Goal: Find specific page/section: Find specific page/section

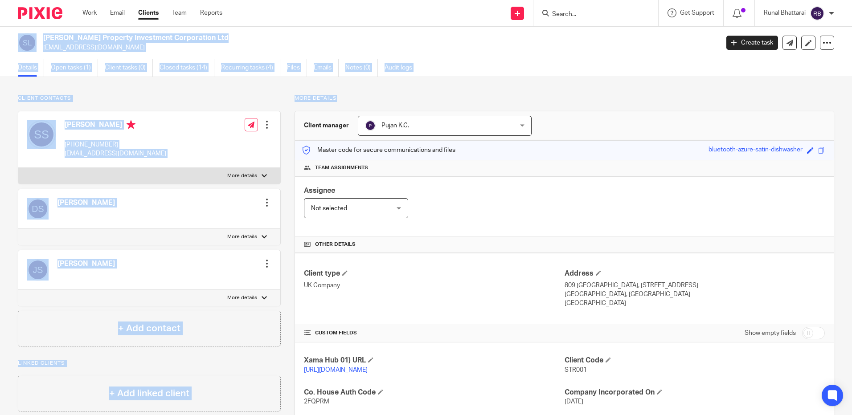
drag, startPoint x: 346, startPoint y: 91, endPoint x: -9, endPoint y: 35, distance: 359.7
click at [0, 35] on html "Work Email Clients Team Reports Work Email Clients Team Reports Settings Send n…" at bounding box center [426, 207] width 852 height 415
click at [161, 77] on main "[PERSON_NAME] Property Investment Corporation Ltd [EMAIL_ADDRESS][DOMAIN_NAME] …" at bounding box center [426, 207] width 852 height 415
click at [160, 84] on div "Client contacts [PERSON_NAME] Edit contact Create client from contact Export da…" at bounding box center [426, 342] width 852 height 530
click at [170, 90] on div "Client contacts [PERSON_NAME] Edit contact Create client from contact Export da…" at bounding box center [426, 342] width 852 height 530
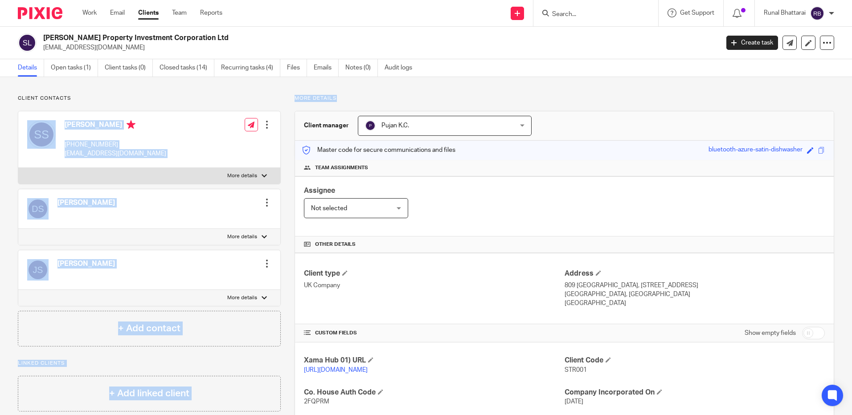
drag, startPoint x: 366, startPoint y: 97, endPoint x: 143, endPoint y: 82, distance: 224.3
click at [143, 82] on div "Client contacts [PERSON_NAME] Edit contact Create client from contact Export da…" at bounding box center [426, 342] width 852 height 530
drag, startPoint x: 143, startPoint y: 82, endPoint x: 144, endPoint y: 92, distance: 10.3
click at [143, 92] on div "Client contacts [PERSON_NAME] Edit contact Create client from contact Export da…" at bounding box center [426, 342] width 852 height 530
drag, startPoint x: 337, startPoint y: 98, endPoint x: 244, endPoint y: 98, distance: 92.7
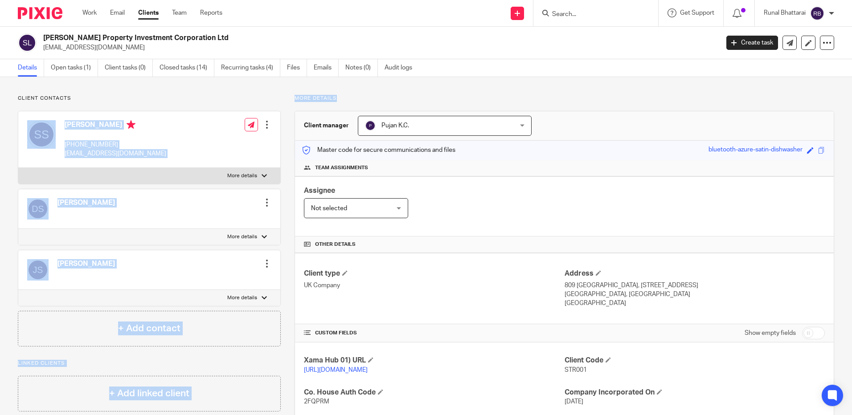
click at [244, 98] on div "Client contacts [PERSON_NAME] Edit contact Create client from contact Export da…" at bounding box center [419, 342] width 830 height 495
drag, startPoint x: 244, startPoint y: 98, endPoint x: 107, endPoint y: 87, distance: 137.7
click at [107, 87] on div "Client contacts [PERSON_NAME] Edit contact Create client from contact Export da…" at bounding box center [426, 342] width 852 height 530
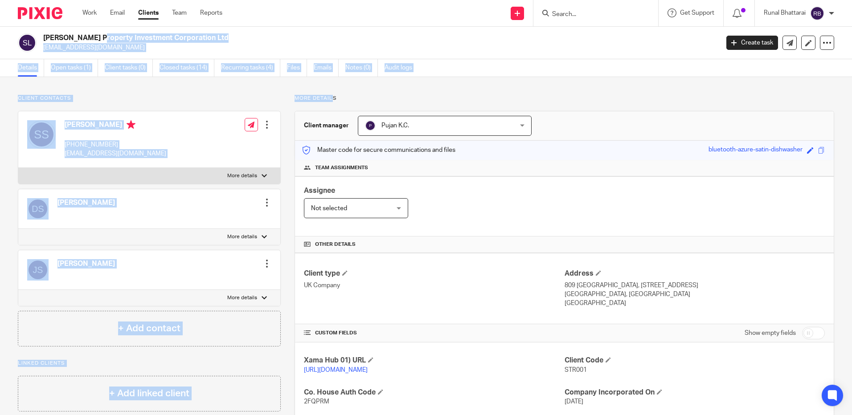
drag, startPoint x: 44, startPoint y: 37, endPoint x: 333, endPoint y: 96, distance: 295.1
click at [332, 96] on main "[PERSON_NAME] Property Investment Corporation Ltd [EMAIL_ADDRESS][DOMAIN_NAME] …" at bounding box center [426, 207] width 852 height 415
drag, startPoint x: 333, startPoint y: 96, endPoint x: 350, endPoint y: 97, distance: 17.4
click at [352, 94] on div "Client contacts [PERSON_NAME] Edit contact Create client from contact Export da…" at bounding box center [426, 342] width 852 height 530
click at [345, 100] on p "More details" at bounding box center [565, 98] width 540 height 7
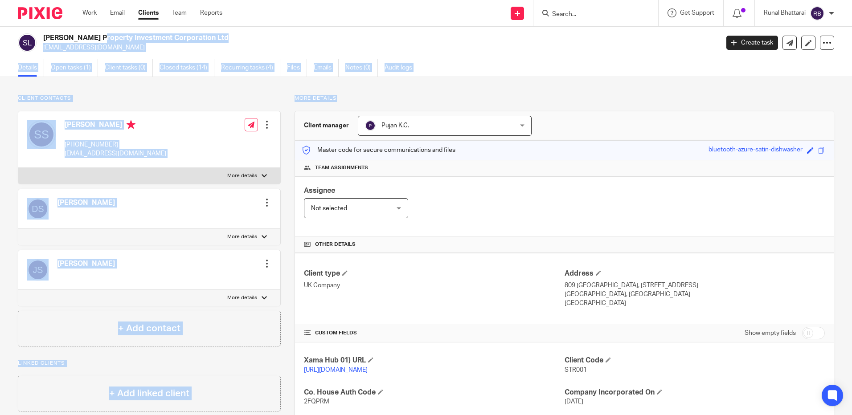
click at [349, 101] on p "More details" at bounding box center [565, 98] width 540 height 7
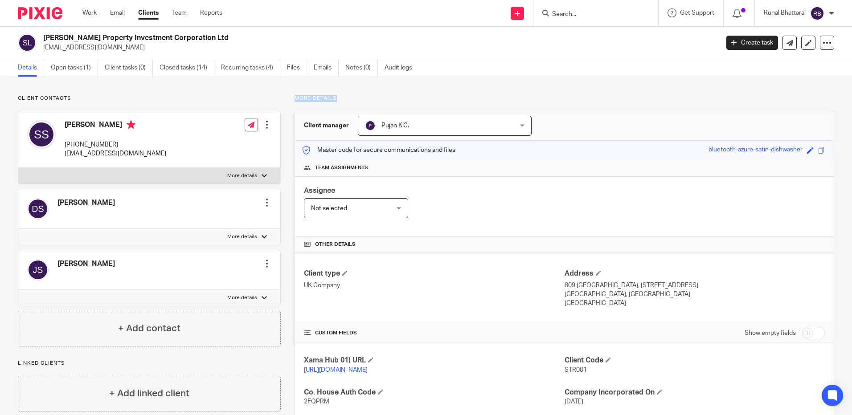
drag, startPoint x: 346, startPoint y: 100, endPoint x: 279, endPoint y: 98, distance: 66.9
click at [281, 98] on div "More details Client manager Pujan K.C. Pujan K.C. [PERSON_NAME] [PERSON_NAME] […" at bounding box center [557, 342] width 553 height 495
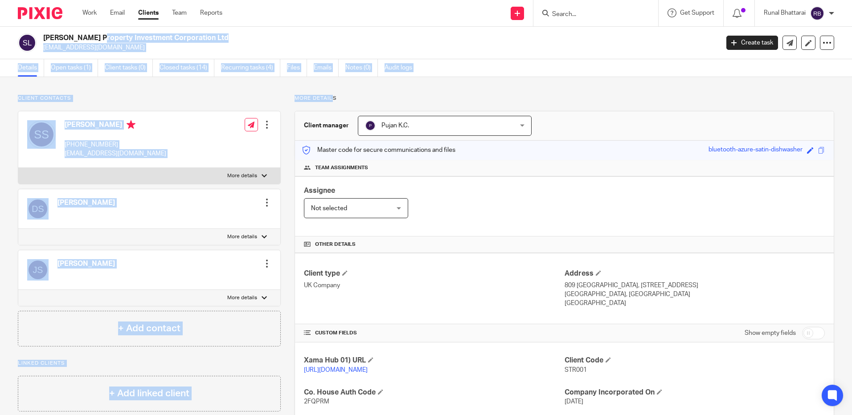
drag, startPoint x: 44, startPoint y: 38, endPoint x: 331, endPoint y: 101, distance: 293.5
click at [331, 101] on main "[PERSON_NAME] Property Investment Corporation Ltd [EMAIL_ADDRESS][DOMAIN_NAME] …" at bounding box center [426, 207] width 852 height 415
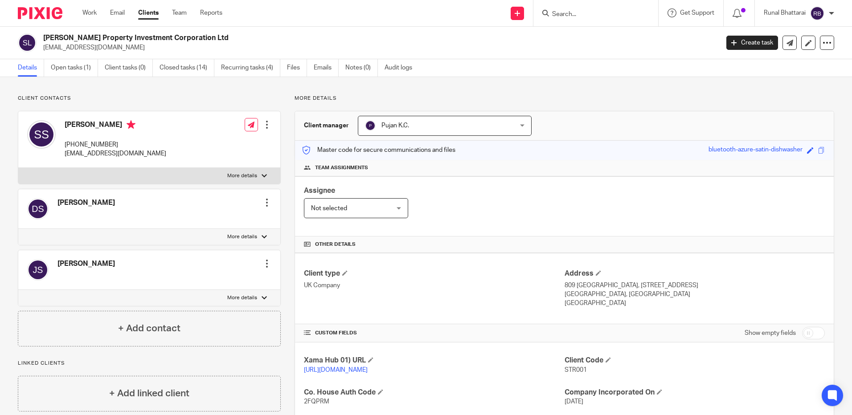
drag, startPoint x: 331, startPoint y: 101, endPoint x: 344, endPoint y: 101, distance: 13.8
click at [344, 101] on p "More details" at bounding box center [565, 98] width 540 height 7
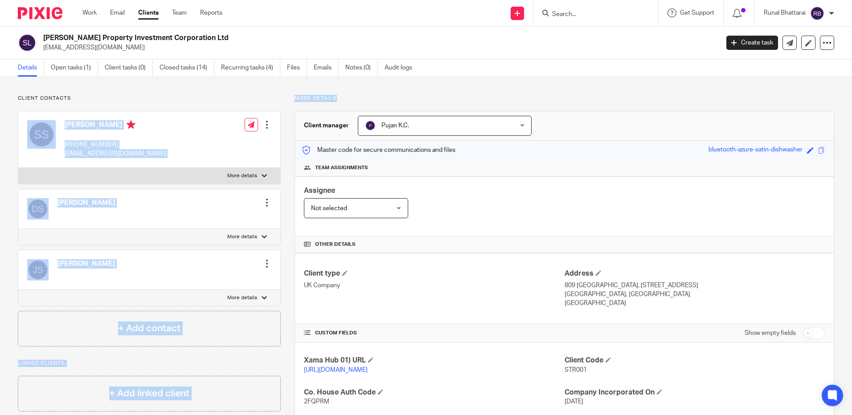
drag, startPoint x: 339, startPoint y: 98, endPoint x: 249, endPoint y: 90, distance: 90.0
click at [249, 90] on div "Client contacts [PERSON_NAME] Edit contact Create client from contact Export da…" at bounding box center [426, 342] width 852 height 530
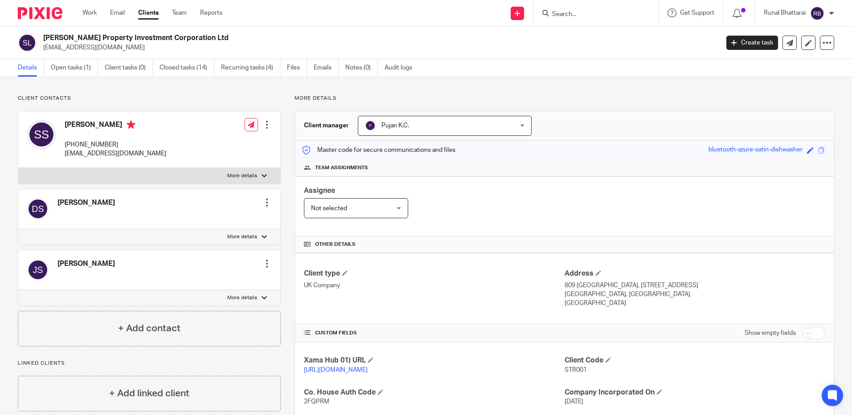
click at [44, 38] on h2 "[PERSON_NAME] Property Investment Corporation Ltd" at bounding box center [311, 37] width 536 height 9
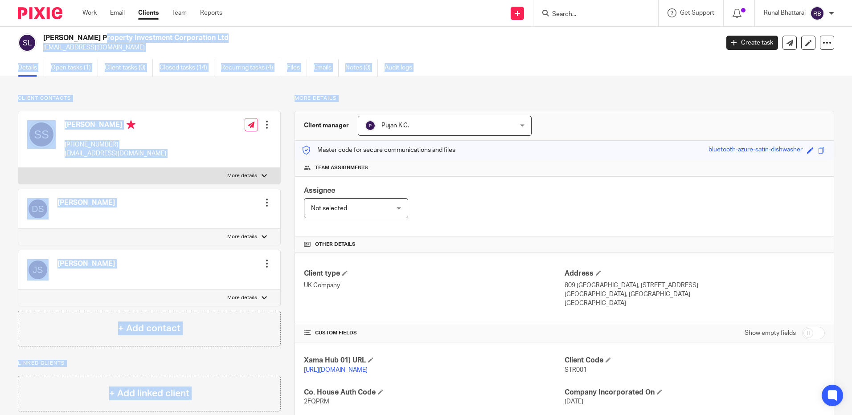
drag, startPoint x: 45, startPoint y: 38, endPoint x: 342, endPoint y: 96, distance: 303.3
click at [342, 96] on main "[PERSON_NAME] Property Investment Corporation Ltd [EMAIL_ADDRESS][DOMAIN_NAME] …" at bounding box center [426, 207] width 852 height 415
drag, startPoint x: 342, startPoint y: 96, endPoint x: 344, endPoint y: 100, distance: 4.6
click at [344, 100] on p "More details" at bounding box center [565, 98] width 540 height 7
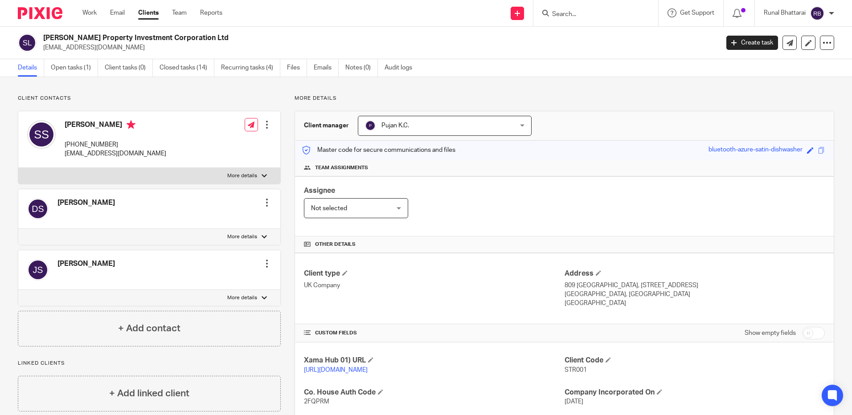
click at [338, 98] on p "More details" at bounding box center [565, 98] width 540 height 7
click at [627, 98] on p "More details" at bounding box center [565, 98] width 540 height 7
